Goal: Task Accomplishment & Management: Complete application form

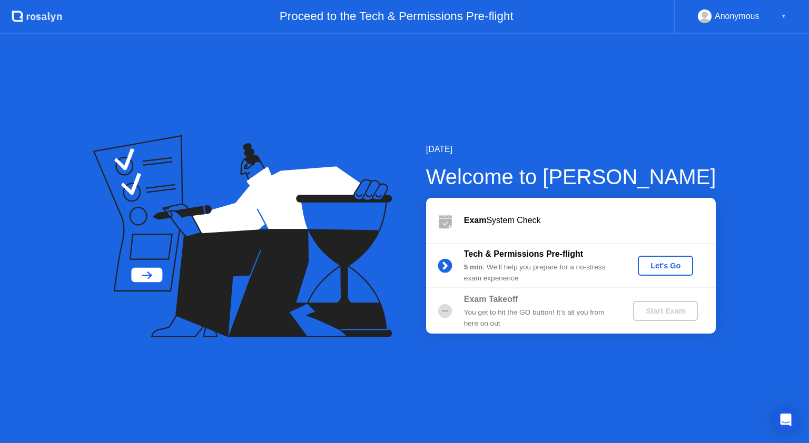
click at [673, 265] on div "Let's Go" at bounding box center [665, 266] width 47 height 8
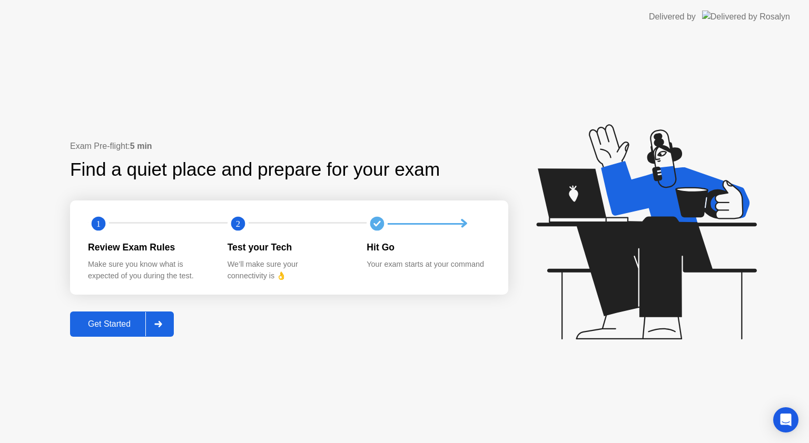
click at [133, 320] on div "Get Started" at bounding box center [109, 324] width 72 height 9
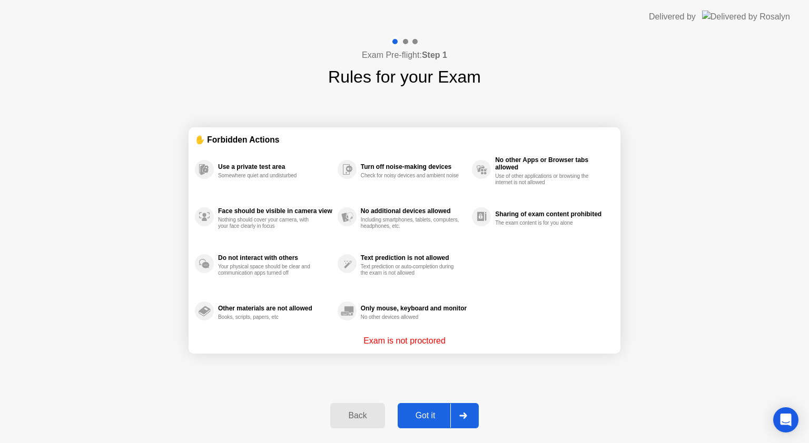
click at [425, 413] on div "Got it" at bounding box center [426, 415] width 50 height 9
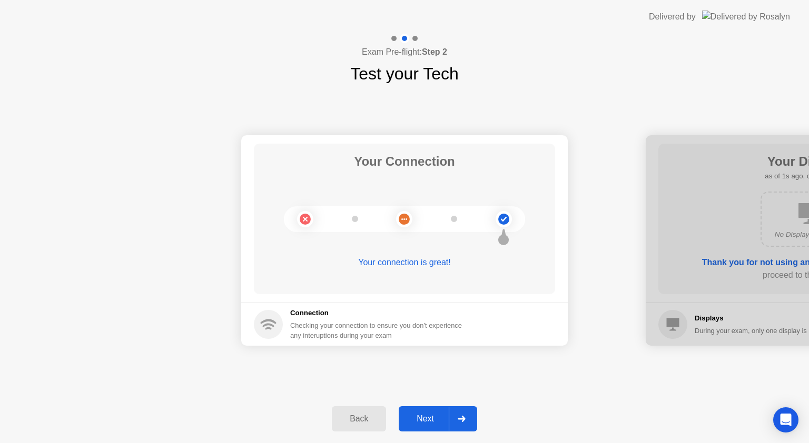
click at [430, 415] on div "Next" at bounding box center [425, 419] width 47 height 9
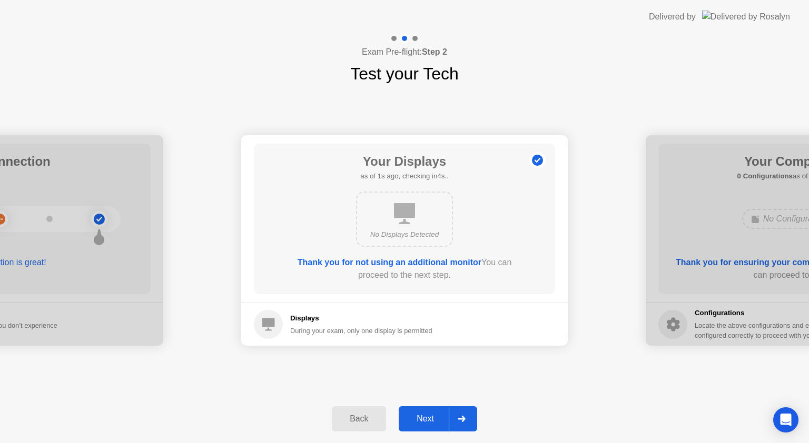
click at [419, 416] on div "Next" at bounding box center [425, 419] width 47 height 9
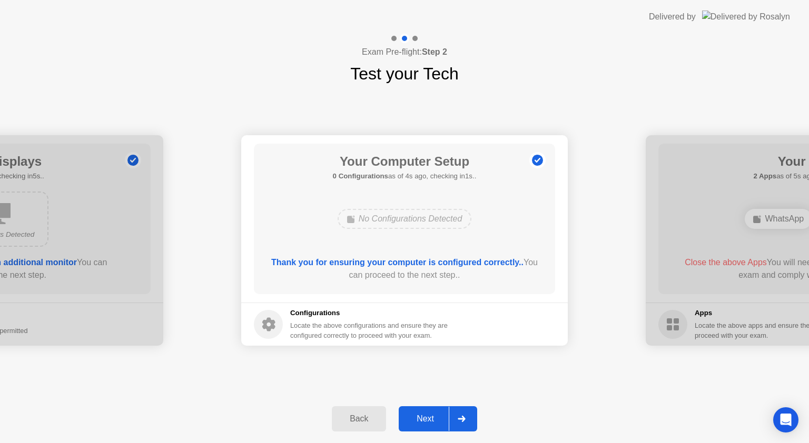
click at [426, 415] on div "Next" at bounding box center [425, 419] width 47 height 9
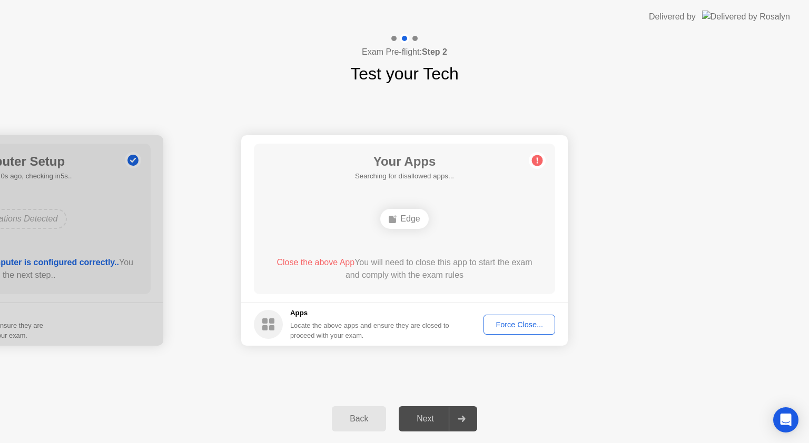
click at [506, 329] on div "Force Close..." at bounding box center [519, 325] width 64 height 8
click at [517, 327] on div "Force Close..." at bounding box center [519, 325] width 64 height 8
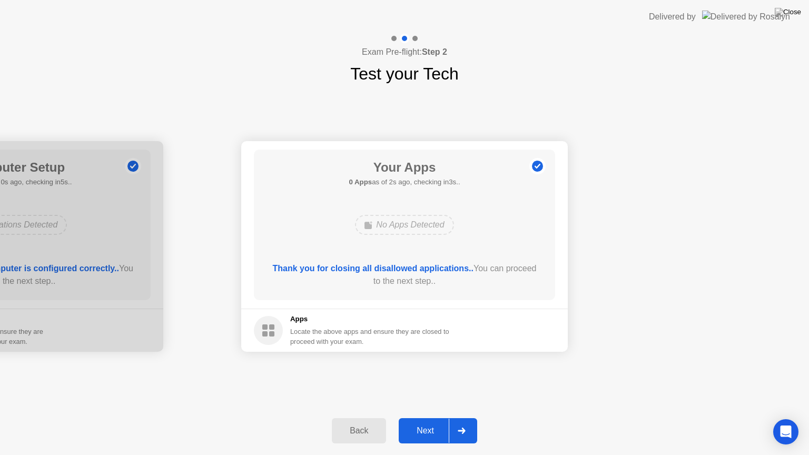
click at [433, 426] on div "Next" at bounding box center [425, 430] width 47 height 9
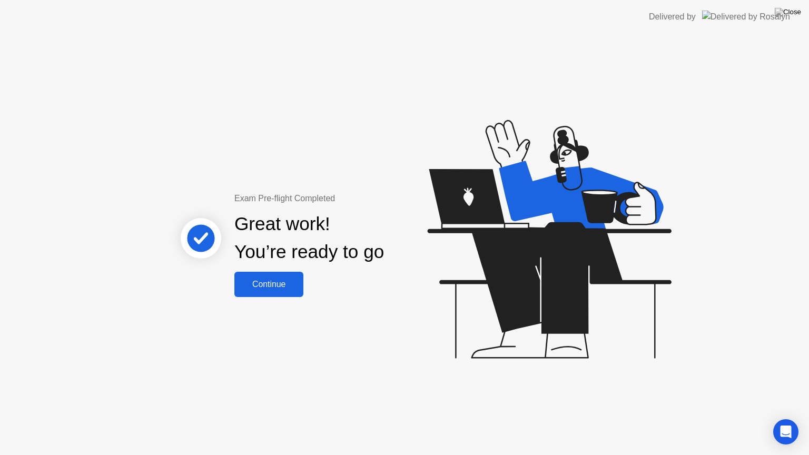
click at [282, 283] on div "Continue" at bounding box center [269, 284] width 63 height 9
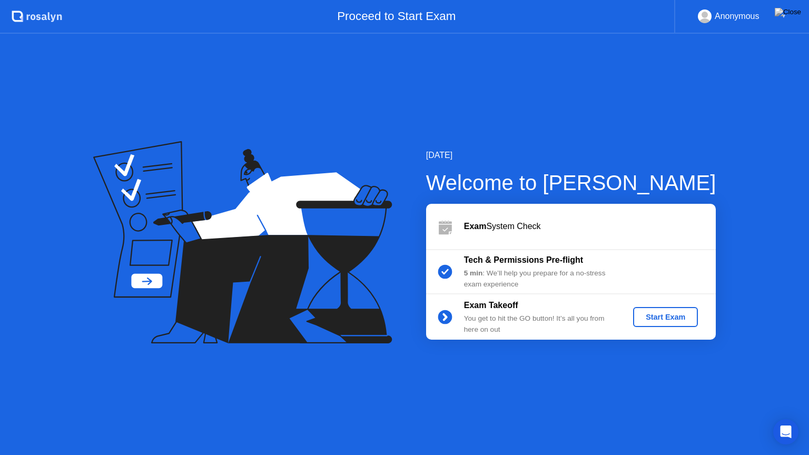
click at [668, 313] on div "Start Exam" at bounding box center [665, 317] width 56 height 8
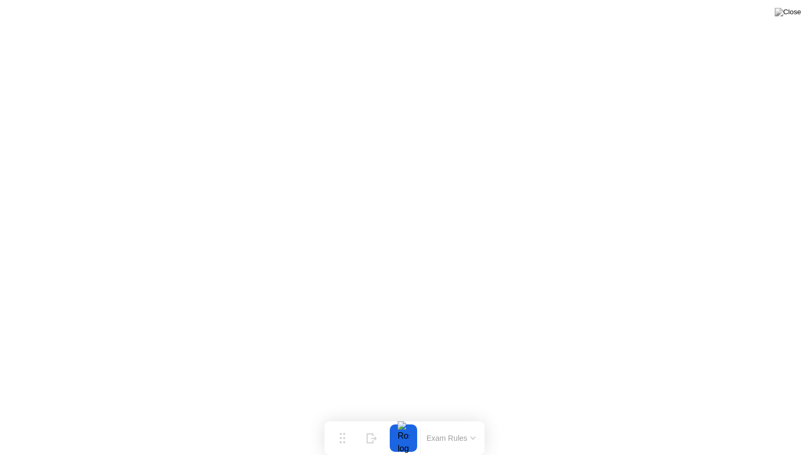
click at [445, 438] on button "Exam Rules" at bounding box center [451, 437] width 56 height 9
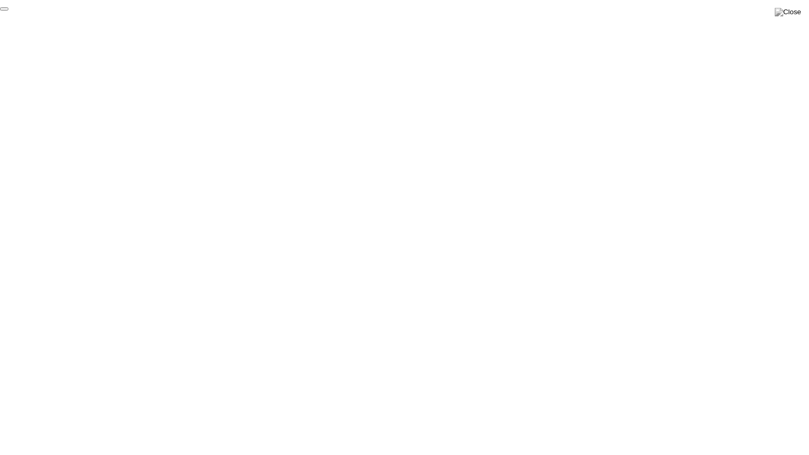
click div "End Proctoring Session"
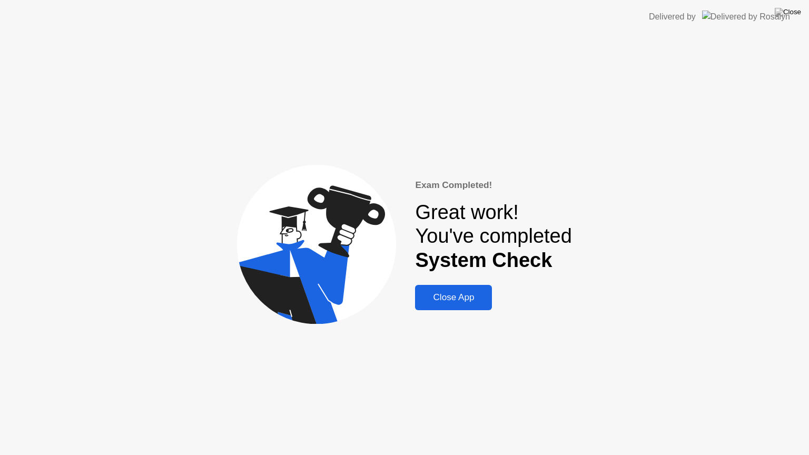
click at [453, 307] on button "Close App" at bounding box center [453, 297] width 77 height 25
